Goal: Navigation & Orientation: Find specific page/section

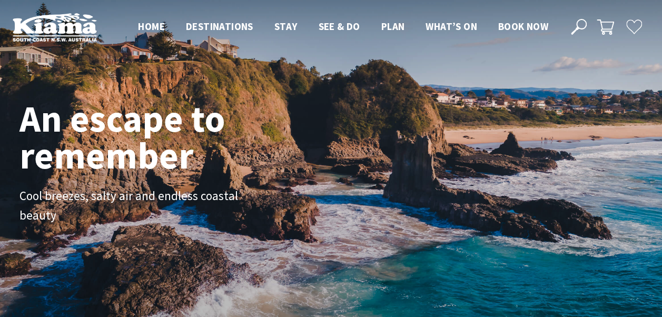
drag, startPoint x: 482, startPoint y: 80, endPoint x: 442, endPoint y: 96, distance: 43.4
click at [442, 96] on div "An escape to remember Cool breezes, salty air and endless coastal beauty" at bounding box center [331, 171] width 632 height 151
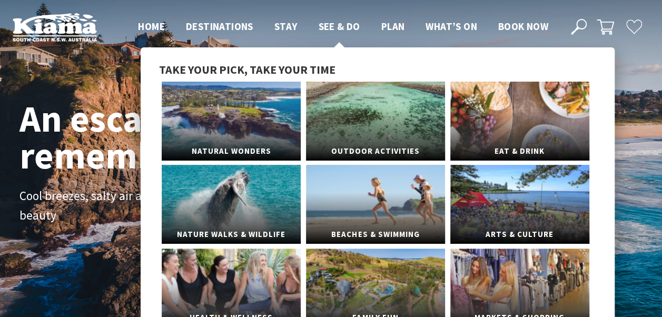
click at [336, 23] on span "See & Do" at bounding box center [339, 26] width 42 height 13
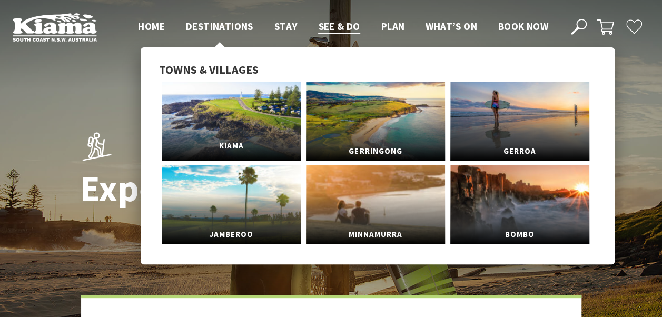
click at [224, 131] on link "Kiama" at bounding box center [231, 121] width 139 height 79
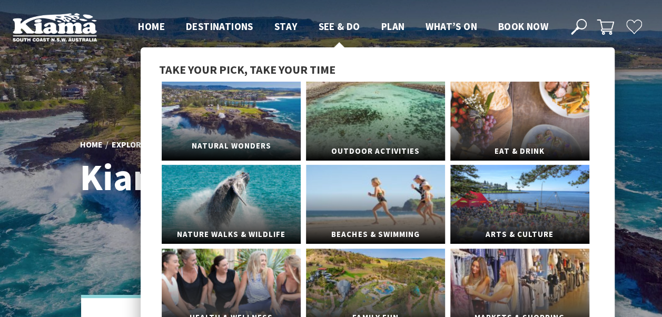
click at [216, 132] on link "Natural Wonders" at bounding box center [231, 121] width 139 height 79
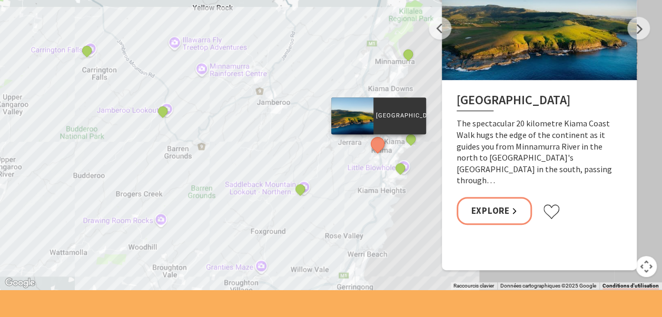
scroll to position [2178, 0]
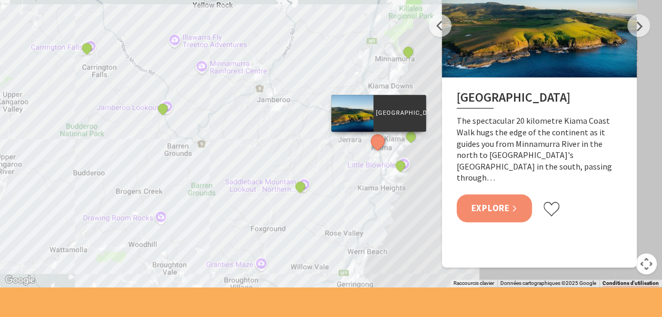
click at [493, 194] on link "Explore" at bounding box center [494, 208] width 76 height 28
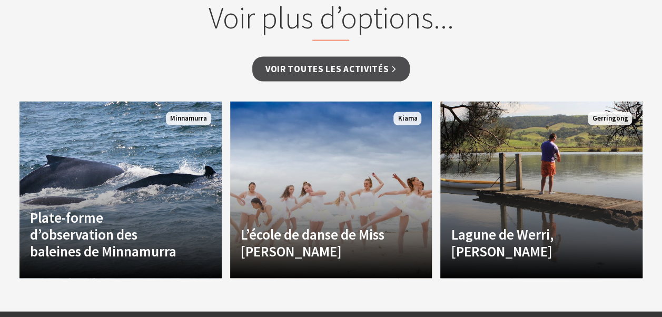
scroll to position [928, 0]
